Goal: Information Seeking & Learning: Learn about a topic

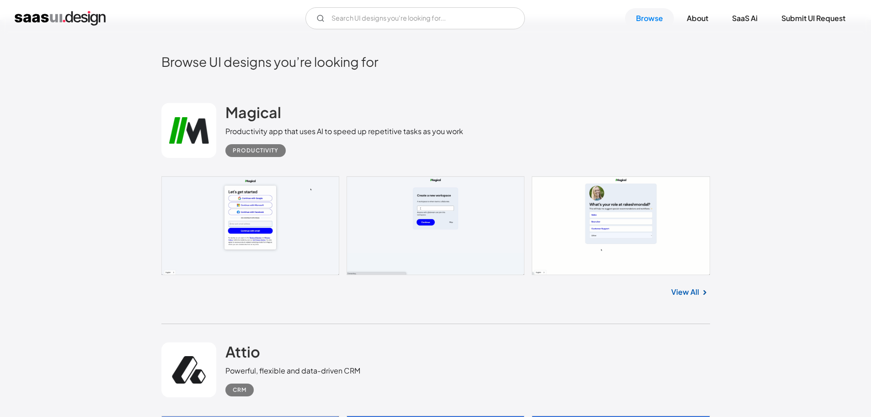
scroll to position [457, 0]
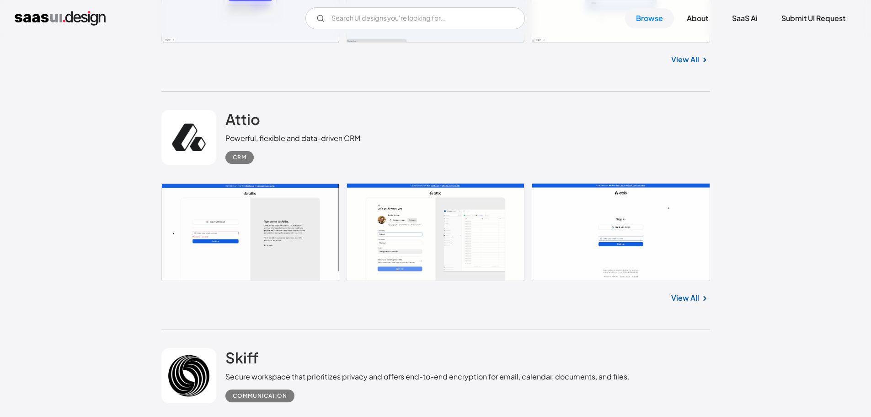
click at [66, 16] on img "home" at bounding box center [60, 18] width 91 height 15
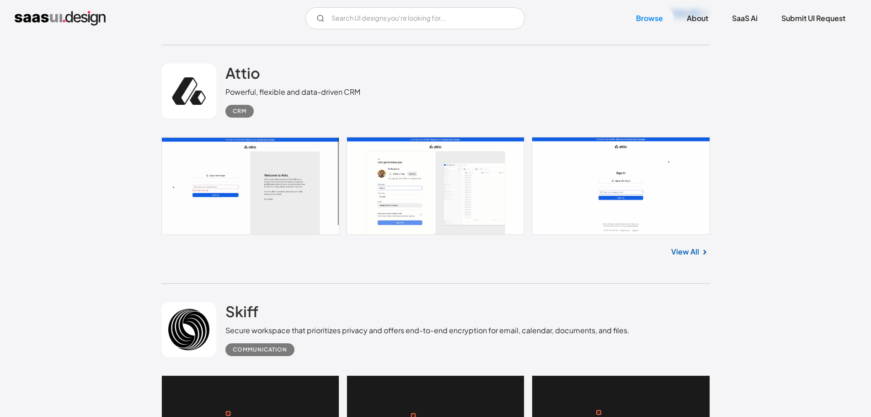
scroll to position [503, 0]
click at [282, 206] on link at bounding box center [435, 186] width 549 height 98
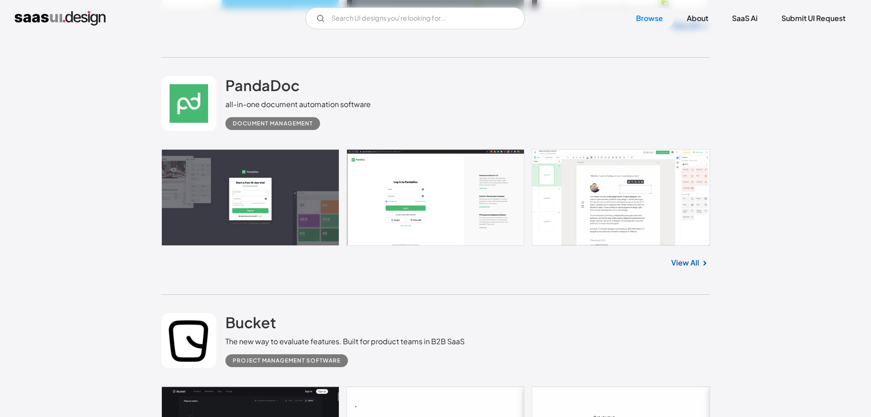
scroll to position [1189, 0]
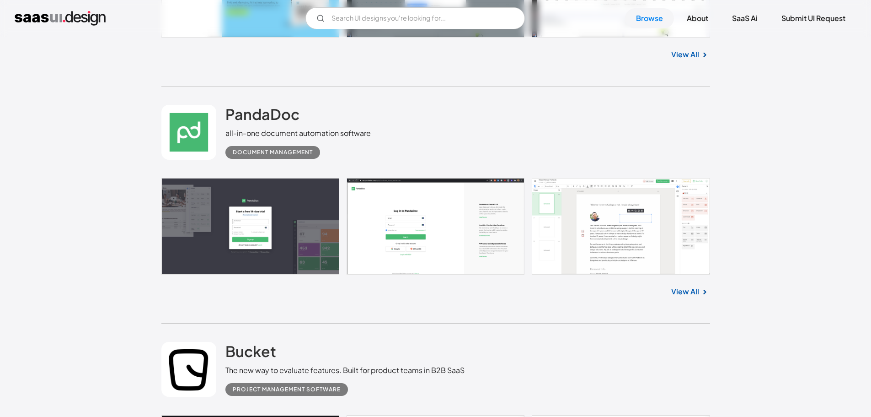
click at [350, 213] on link at bounding box center [435, 226] width 549 height 96
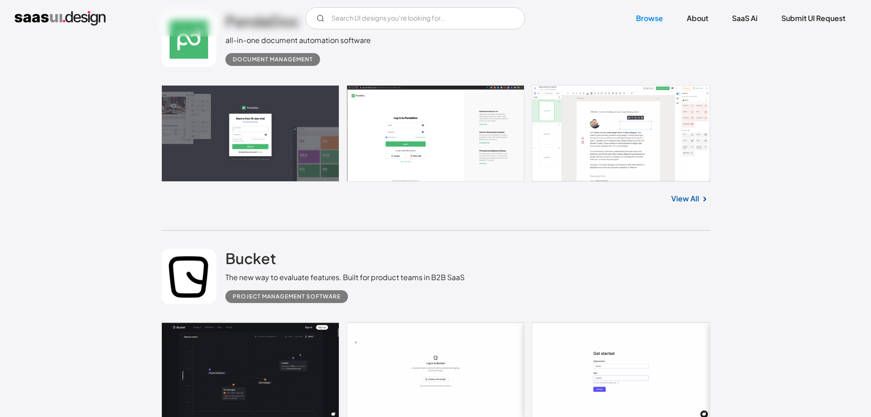
scroll to position [1372, 0]
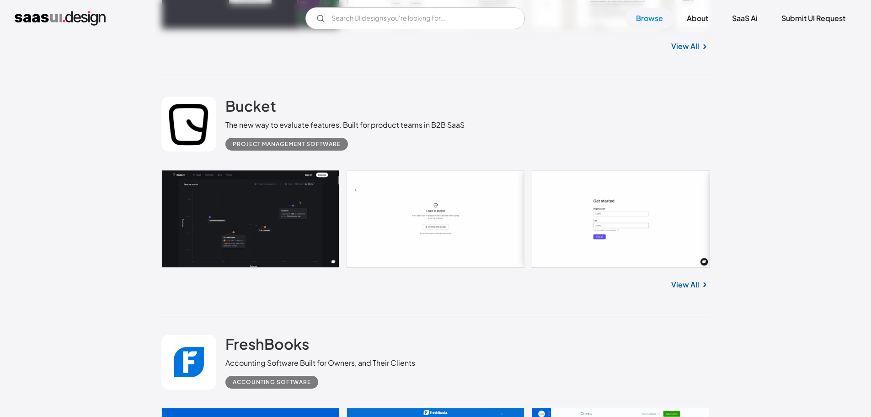
scroll to position [1463, 0]
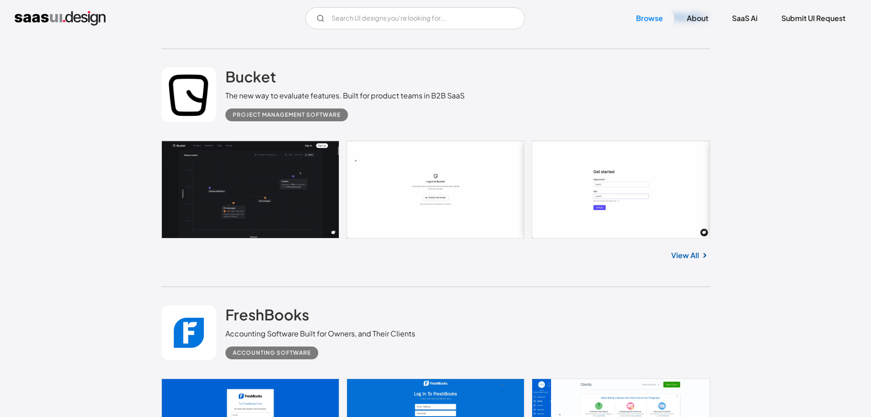
click at [654, 226] on link at bounding box center [435, 189] width 549 height 98
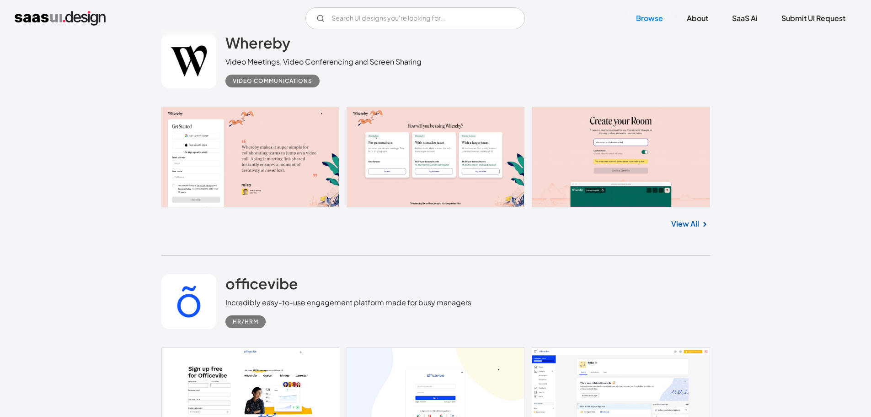
scroll to position [2835, 0]
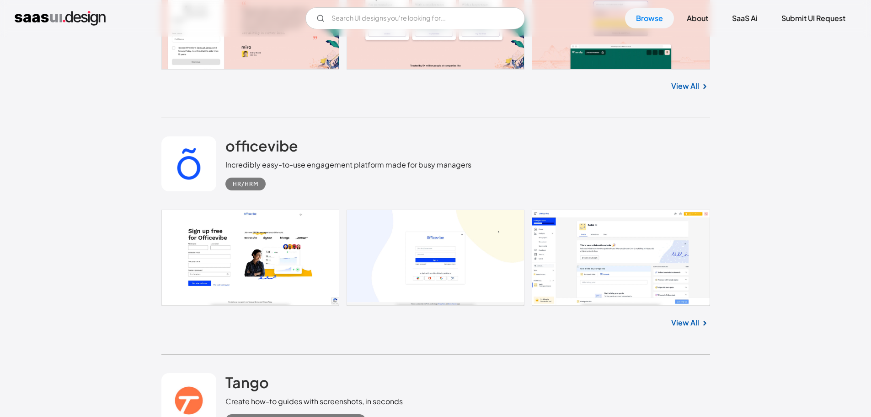
click at [258, 246] on link at bounding box center [435, 257] width 549 height 96
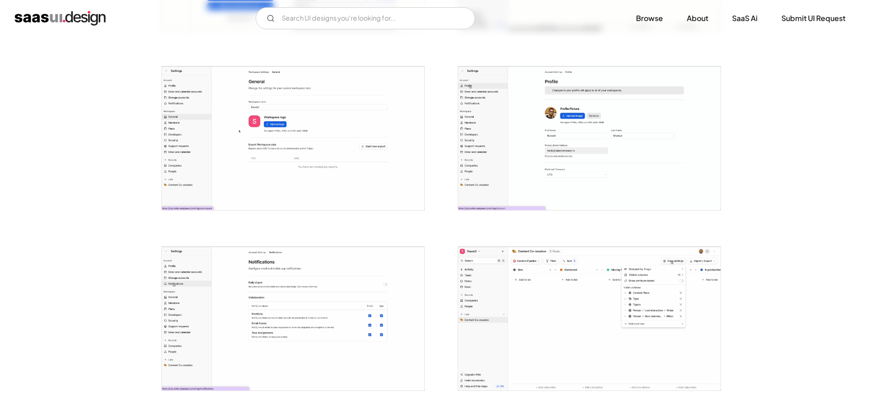
scroll to position [1143, 0]
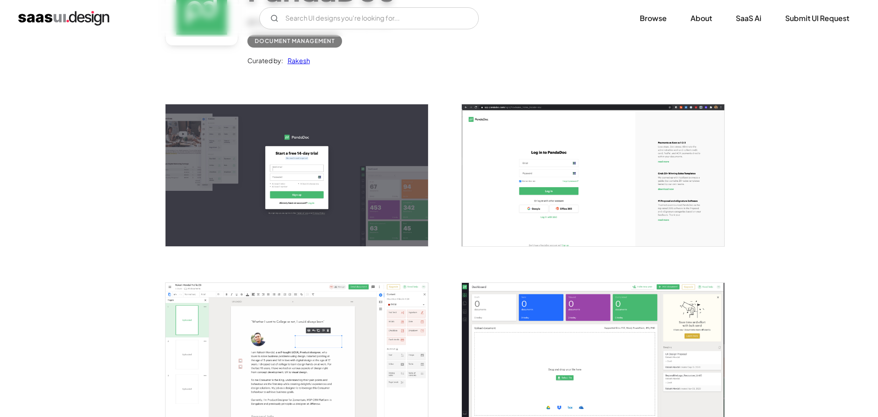
scroll to position [91, 0]
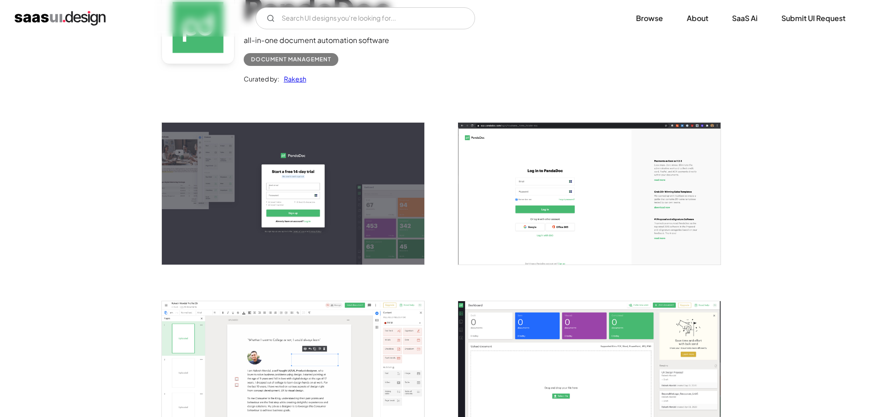
click at [562, 169] on img "open lightbox" at bounding box center [589, 193] width 262 height 141
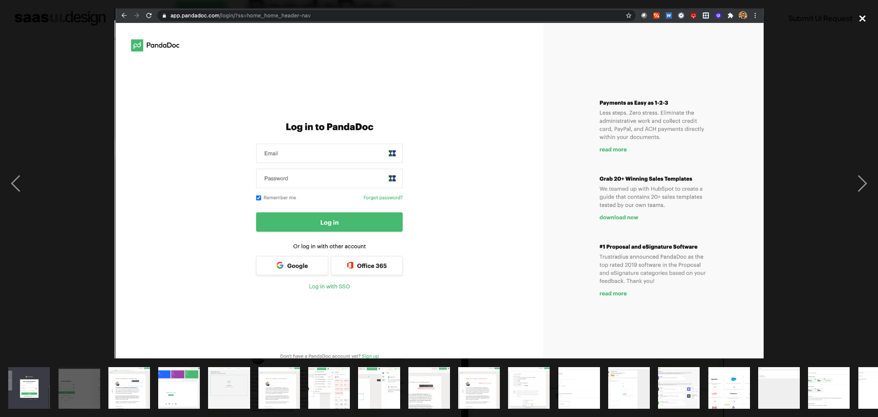
click at [861, 16] on div "close lightbox" at bounding box center [862, 18] width 31 height 20
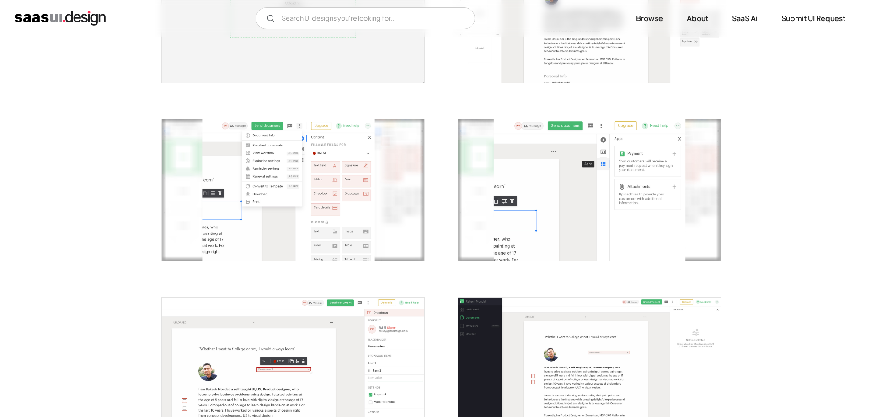
scroll to position [823, 0]
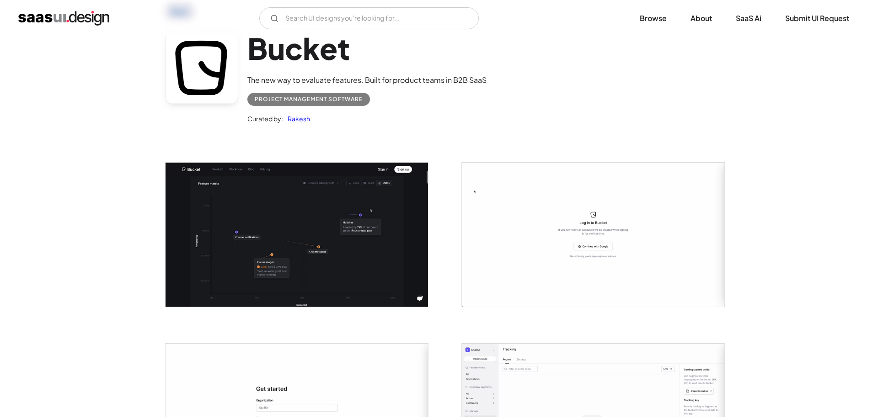
scroll to position [137, 0]
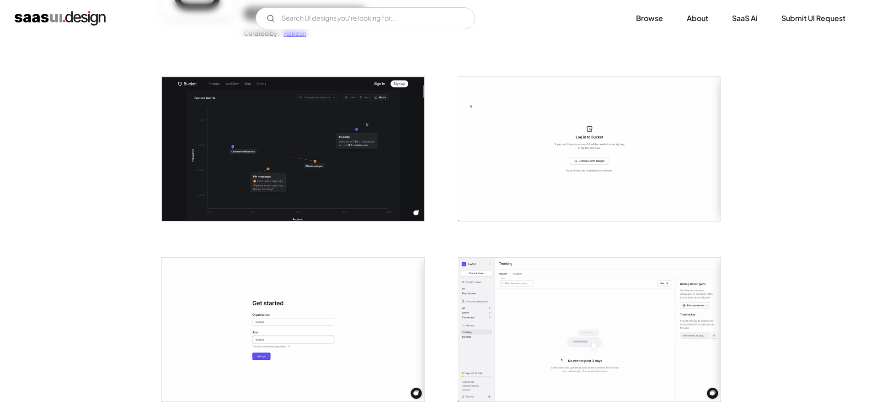
click at [382, 303] on img "open lightbox" at bounding box center [293, 329] width 262 height 144
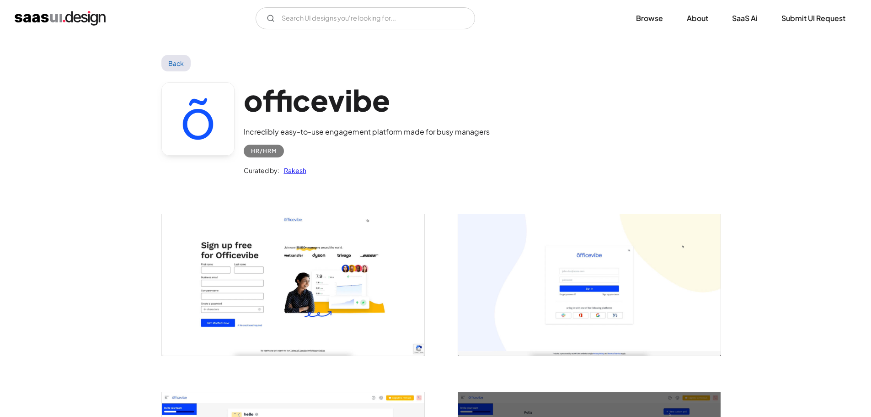
click at [259, 239] on img "open lightbox" at bounding box center [293, 284] width 262 height 141
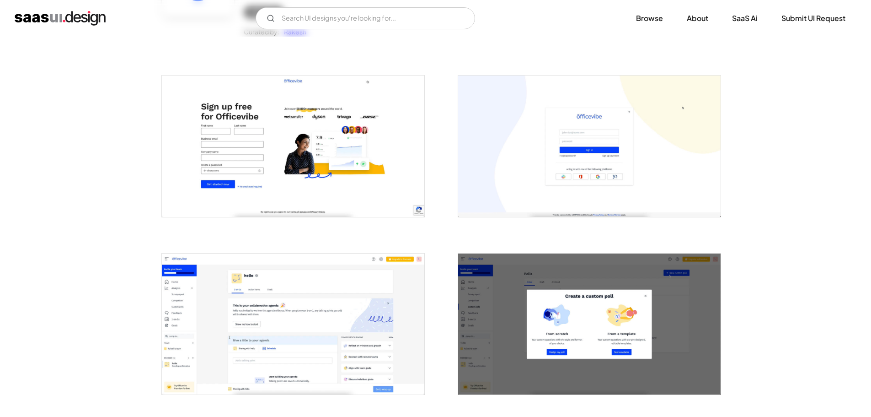
scroll to position [229, 0]
